Goal: Information Seeking & Learning: Learn about a topic

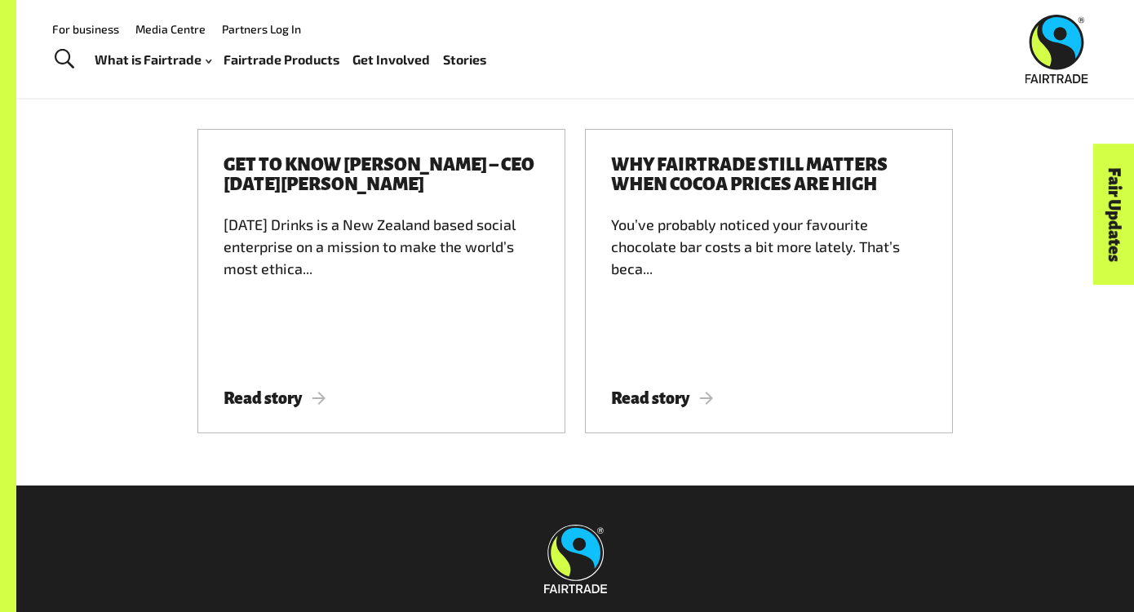
scroll to position [7348, 0]
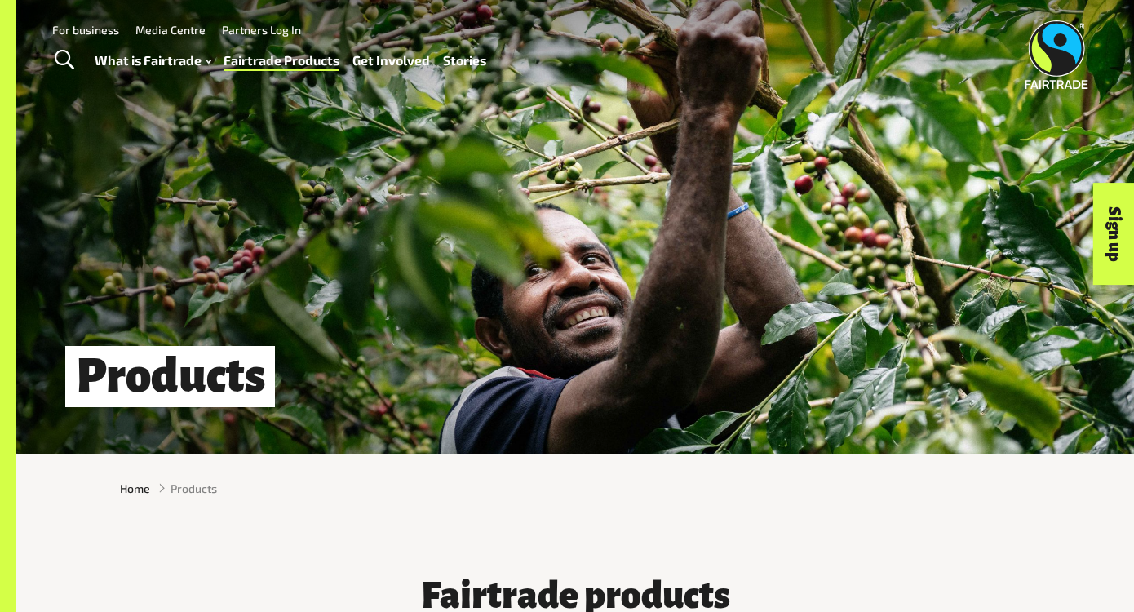
click at [166, 78] on div "What is Fairtrade How Fairtrade works Where Fairtrade works Fast facts Who we a…" at bounding box center [298, 60] width 406 height 41
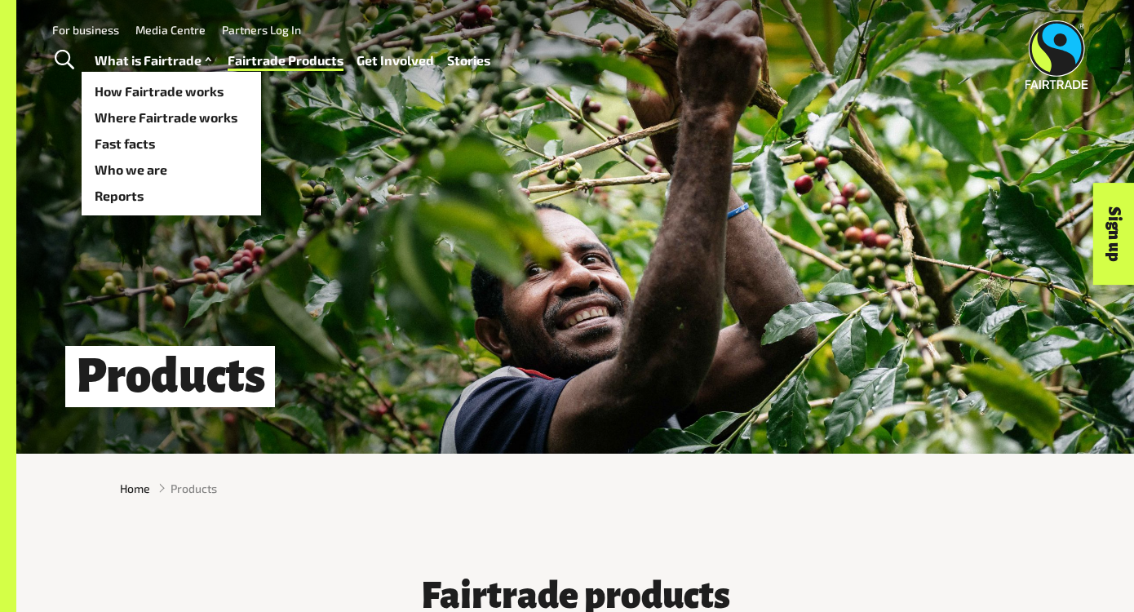
click at [177, 62] on link "What is Fairtrade" at bounding box center [155, 61] width 121 height 24
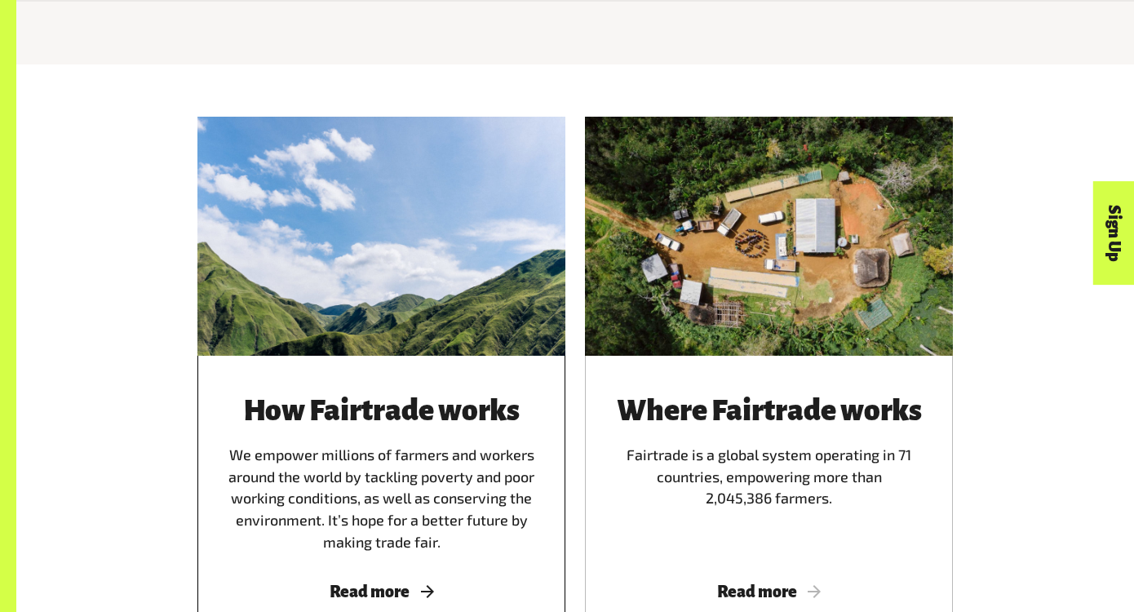
scroll to position [867, 0]
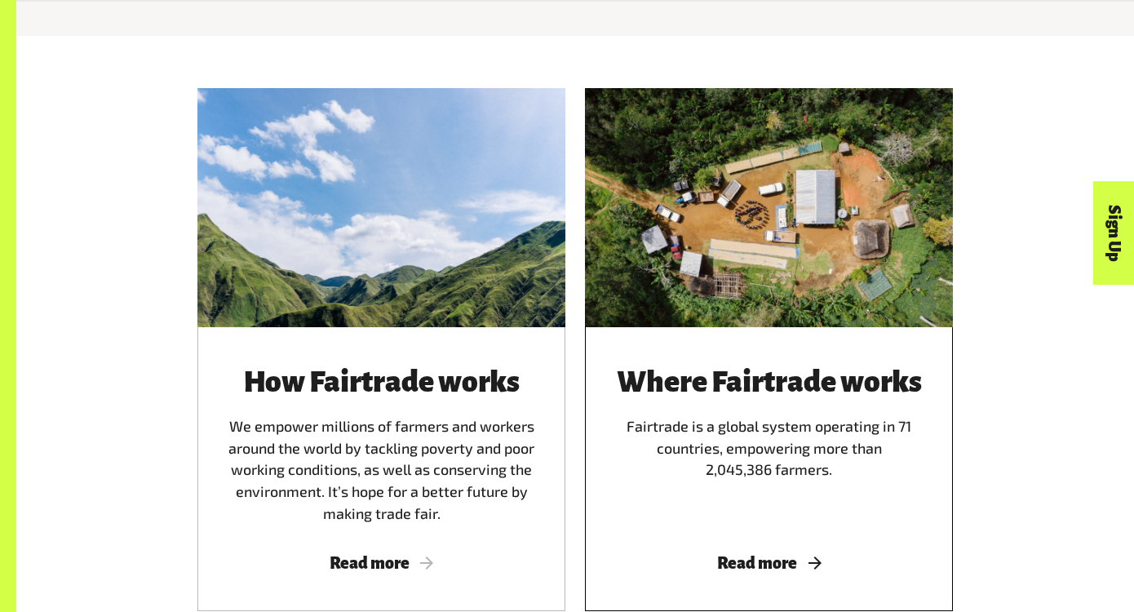
click at [642, 416] on div "Where Fairtrade works Fairtrade is a global system operating in 71 countries, e…" at bounding box center [769, 445] width 329 height 158
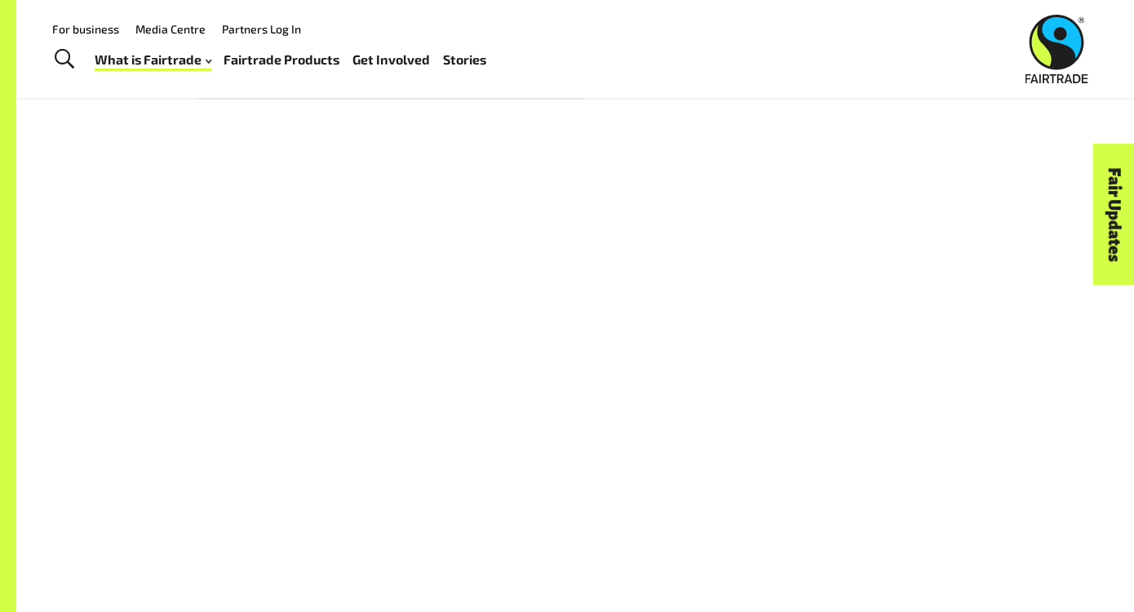
scroll to position [414, 0]
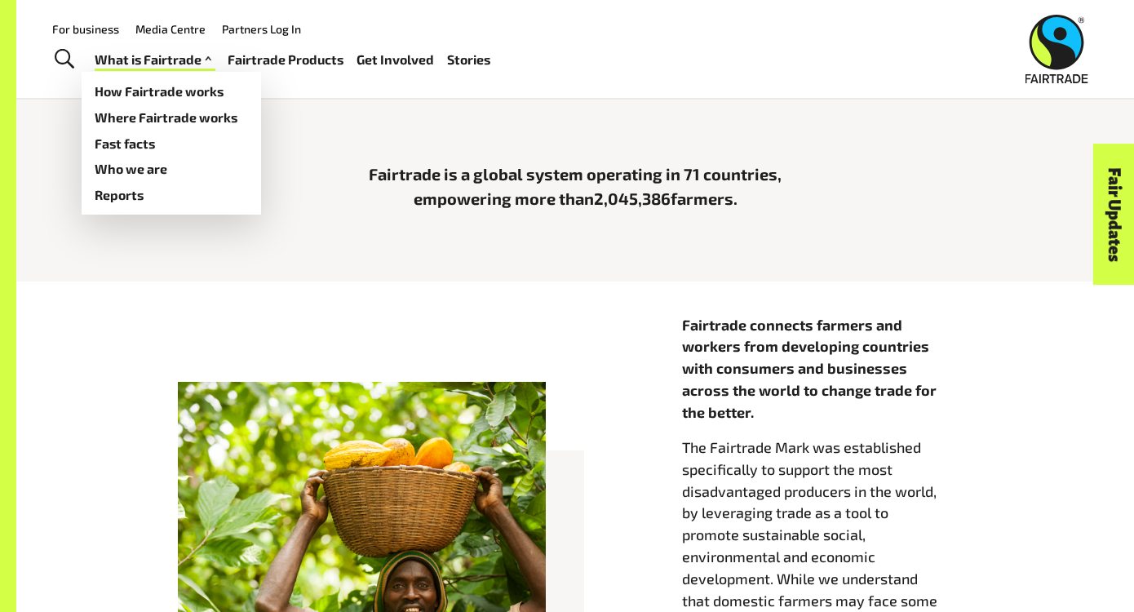
click at [178, 58] on link "What is Fairtrade" at bounding box center [155, 60] width 121 height 24
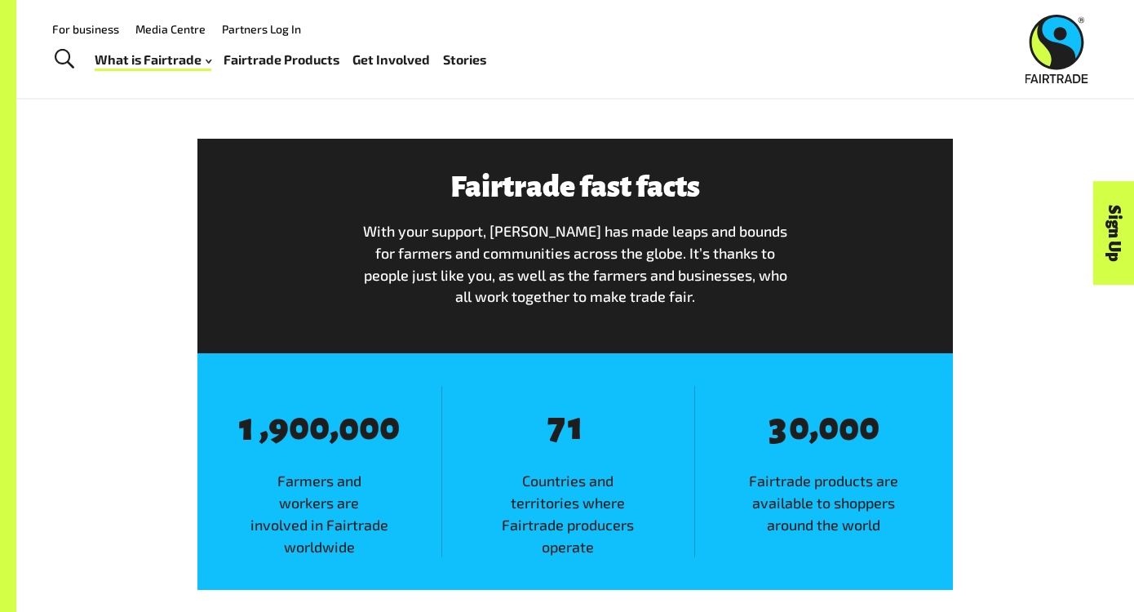
scroll to position [778, 0]
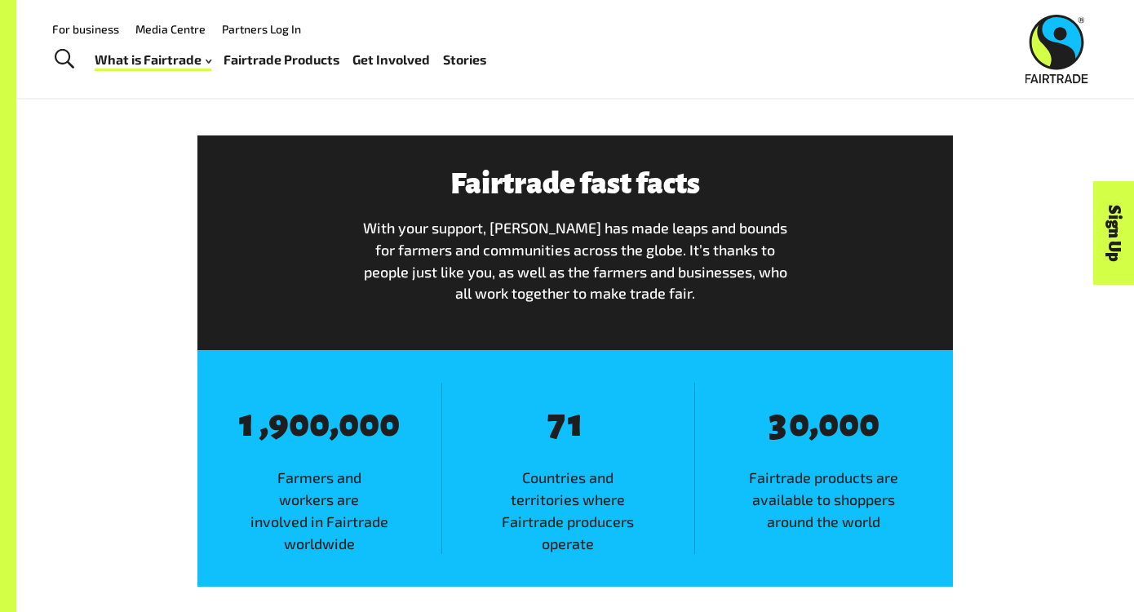
click at [825, 411] on span "0" at bounding box center [828, 424] width 20 height 40
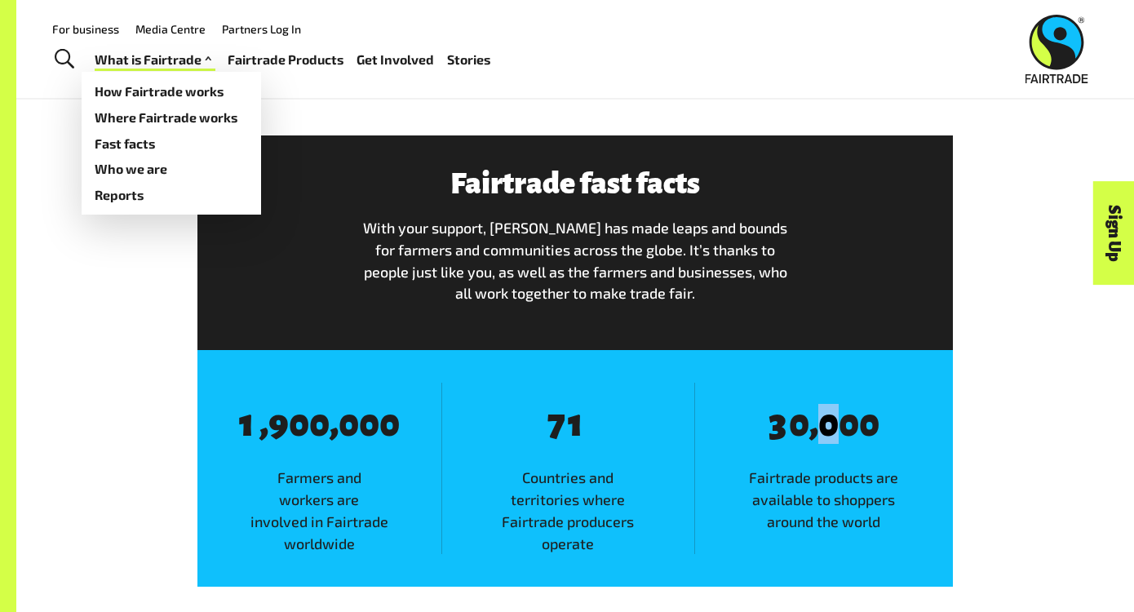
click at [192, 70] on link "What is Fairtrade" at bounding box center [155, 60] width 121 height 24
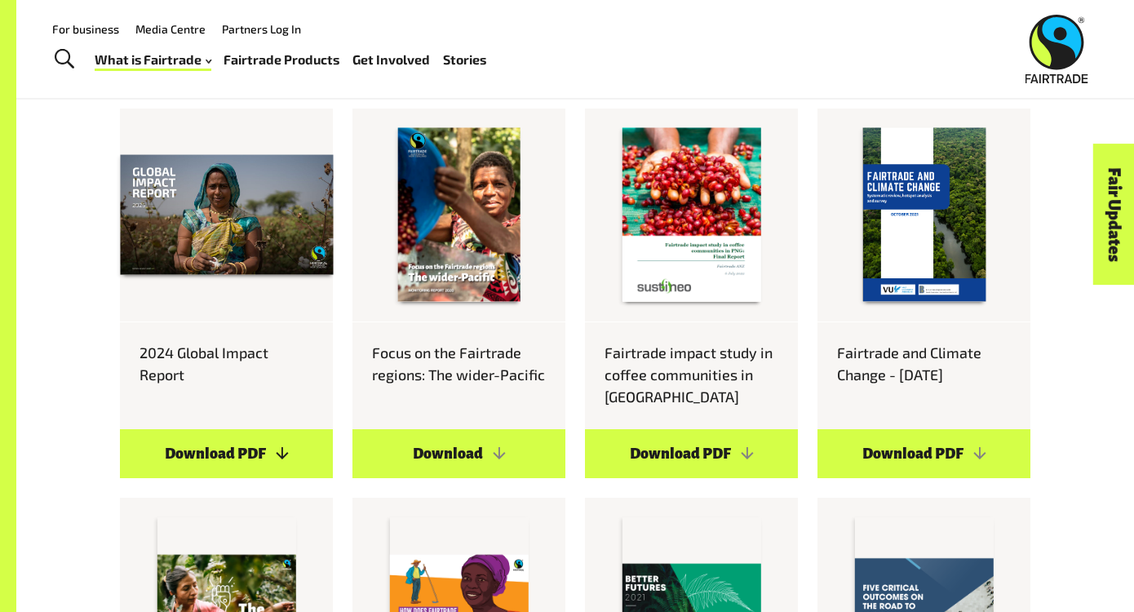
scroll to position [876, 0]
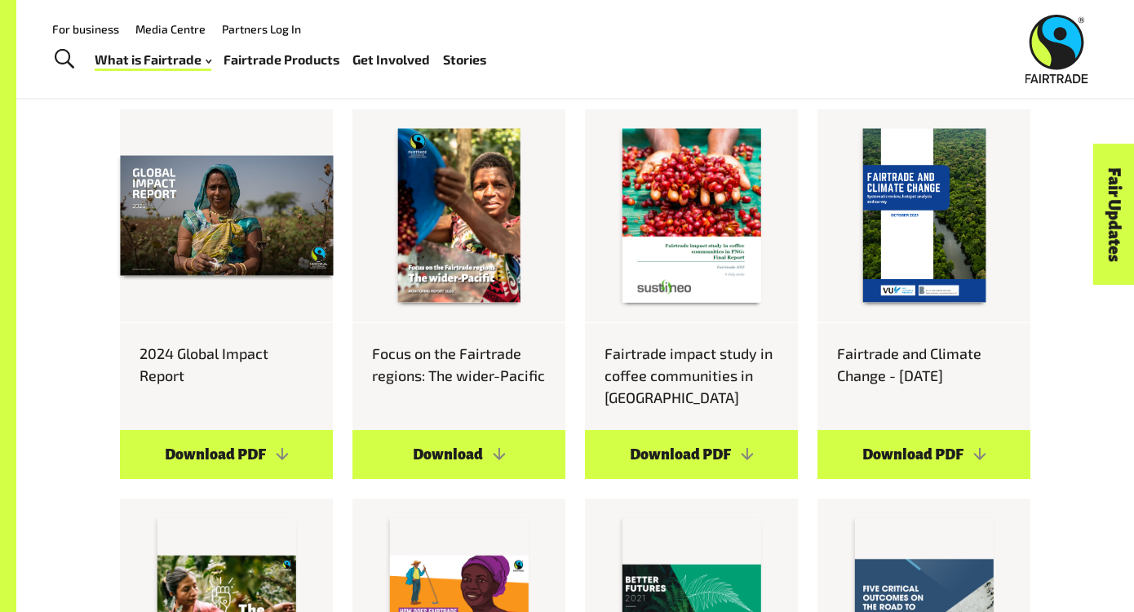
click at [276, 62] on link "Fairtrade Products" at bounding box center [282, 60] width 116 height 24
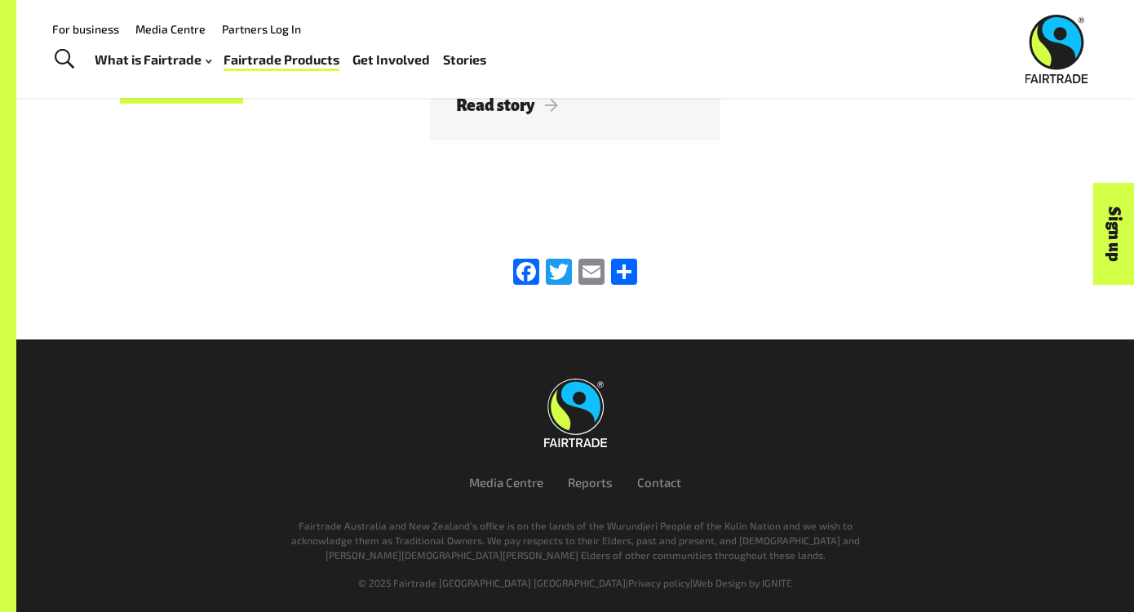
scroll to position [2158, 0]
